Goal: Task Accomplishment & Management: Manage account settings

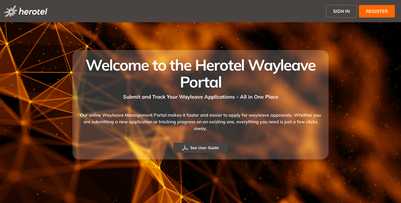
click at [341, 10] on span "SIGN IN" at bounding box center [341, 11] width 17 height 7
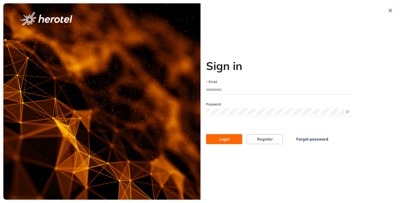
click at [228, 90] on input "Email" at bounding box center [279, 90] width 146 height 8
type input "**********"
click at [206, 134] on button "Login" at bounding box center [224, 139] width 36 height 10
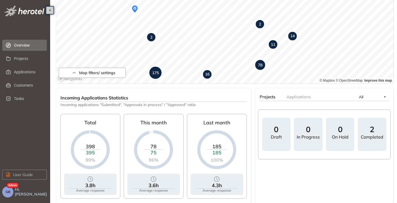
scroll to position [126, 0]
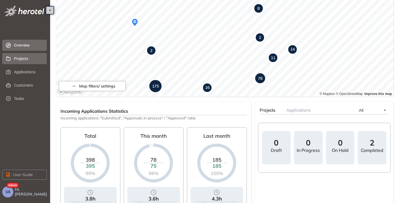
click at [20, 59] on span "Projects" at bounding box center [28, 58] width 28 height 11
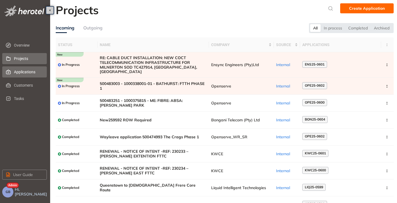
click at [18, 73] on span "Applications" at bounding box center [28, 72] width 28 height 11
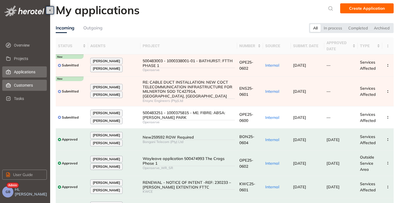
click at [21, 81] on span "Customers" at bounding box center [28, 85] width 28 height 11
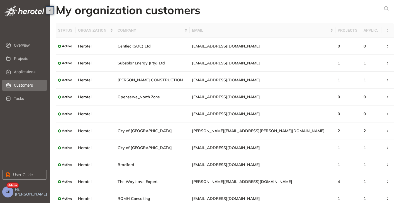
click at [9, 195] on button "GB" at bounding box center [7, 192] width 11 height 11
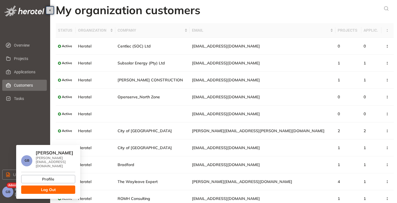
click at [41, 187] on span "Log Out" at bounding box center [48, 190] width 15 height 6
